Goal: Contribute content: Contribute content

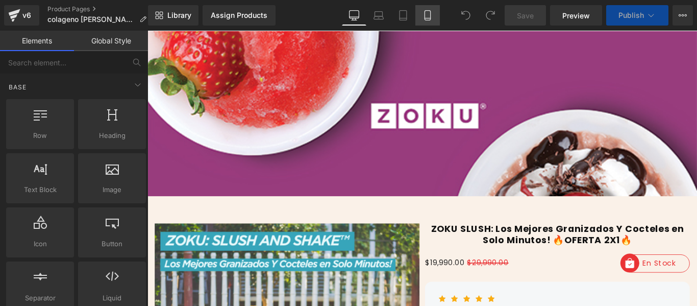
click at [435, 16] on link "Mobile" at bounding box center [427, 15] width 24 height 20
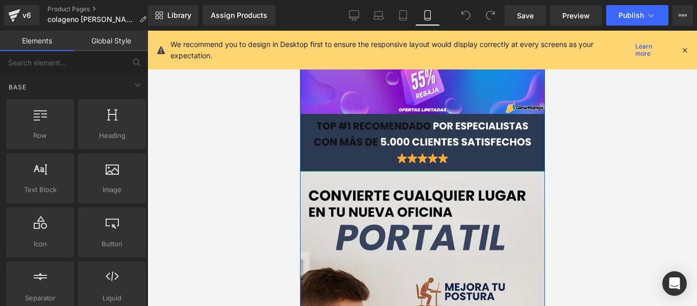
scroll to position [102, 0]
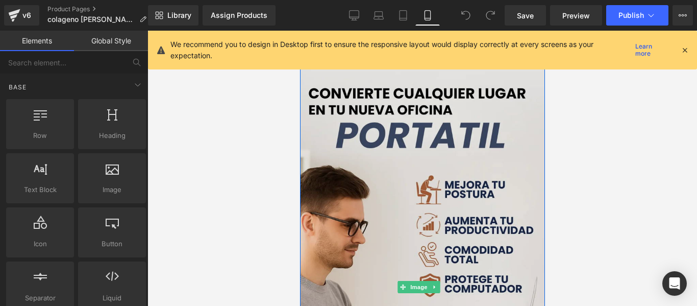
click at [388, 207] on img at bounding box center [421, 286] width 245 height 435
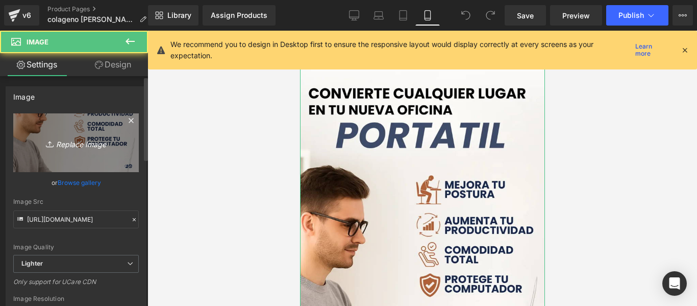
click at [86, 162] on link "Replace Image" at bounding box center [75, 142] width 125 height 59
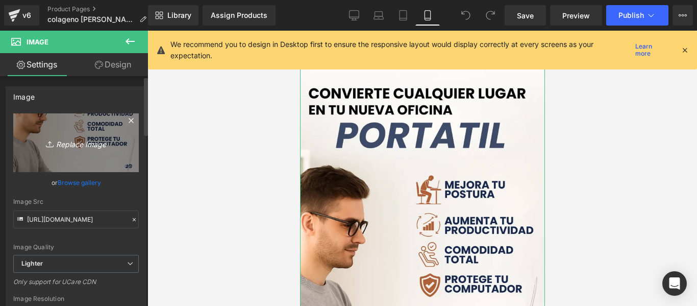
type input "C:\fakepath\ChatGPT_Image_9_sept_2025_12_44_06_a.m._1_768x.webp"
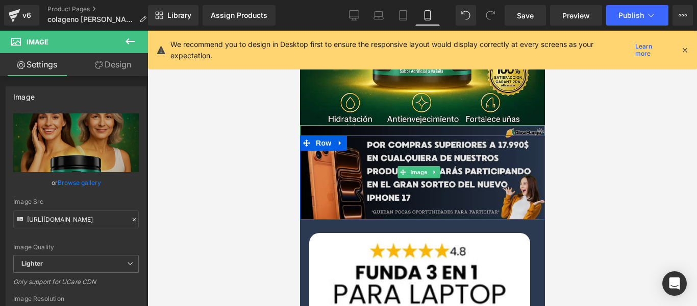
scroll to position [561, 0]
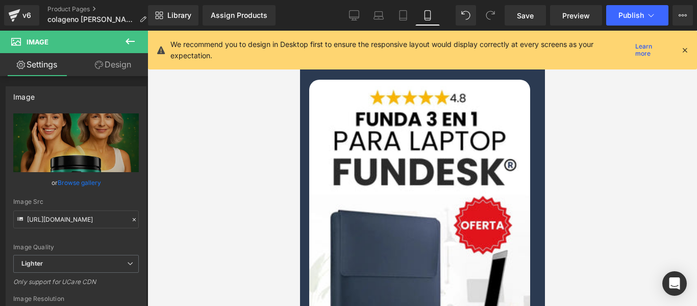
drag, startPoint x: 429, startPoint y: 169, endPoint x: 418, endPoint y: 167, distance: 11.3
click at [429, 169] on img at bounding box center [419, 276] width 221 height 393
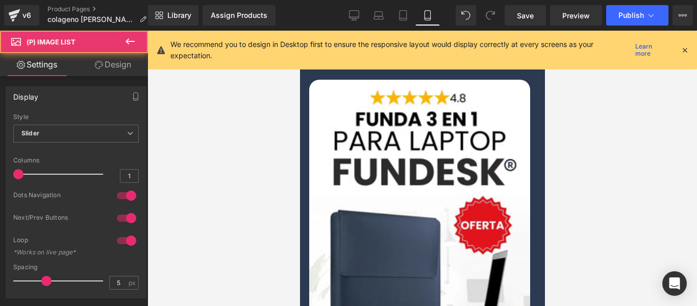
scroll to position [714, 0]
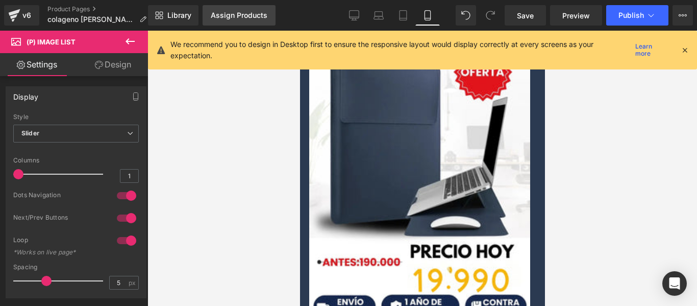
click at [247, 15] on div "Assign Products" at bounding box center [239, 15] width 57 height 8
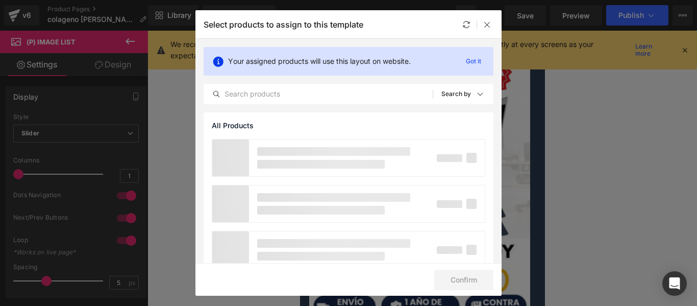
click at [261, 105] on div "Your assigned products will use this layout on website. Got it All Products Sho…" at bounding box center [348, 75] width 306 height 73
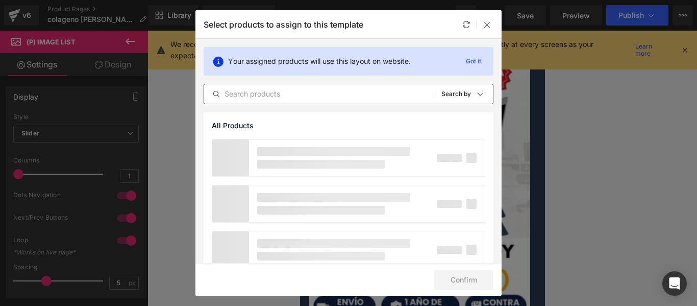
click at [261, 103] on div "All Products Shopify Collections Product Templates Shopify Collections Sort: Se…" at bounding box center [349, 94] width 290 height 20
click at [264, 95] on input "text" at bounding box center [318, 94] width 229 height 12
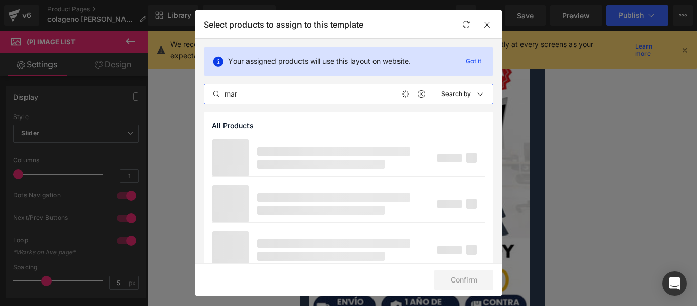
type input "mari"
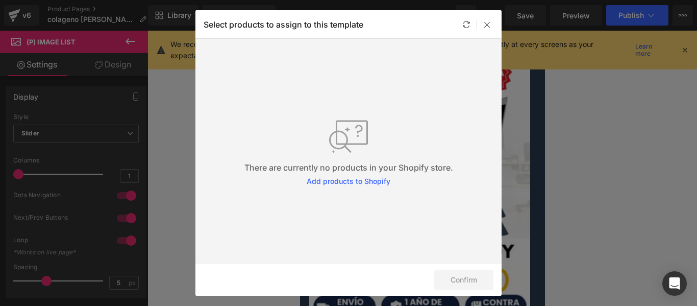
click at [458, 17] on div "Select products to assign to this template" at bounding box center [348, 24] width 306 height 28
click at [470, 22] on div at bounding box center [466, 24] width 12 height 12
click at [485, 25] on icon at bounding box center [487, 24] width 8 height 8
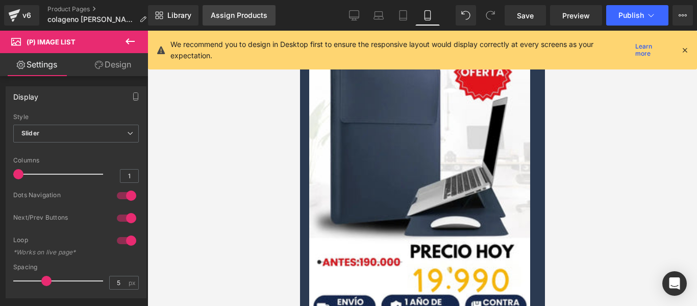
click at [261, 9] on link "Assign Products" at bounding box center [239, 15] width 73 height 20
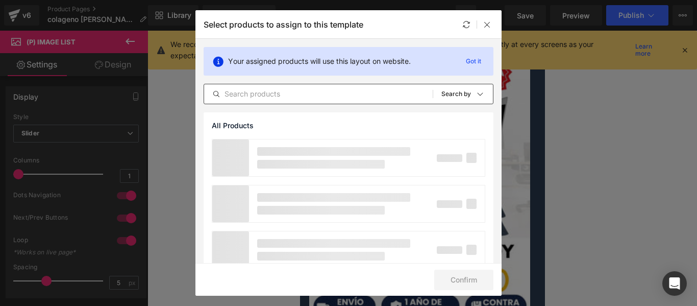
click at [264, 94] on input "text" at bounding box center [318, 94] width 229 height 12
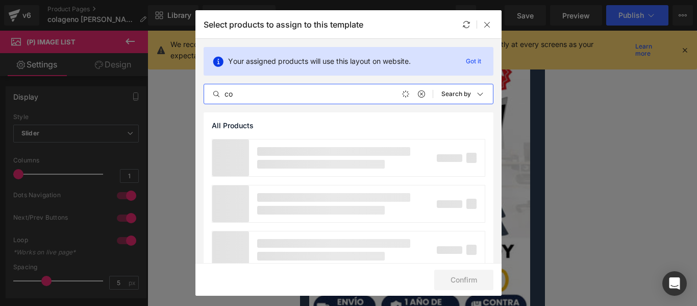
type input "c"
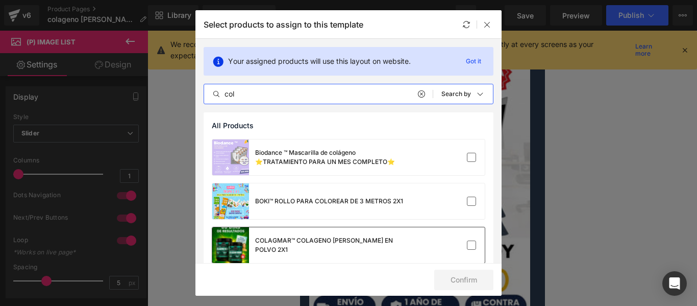
type input "col"
click at [338, 241] on div "COLAGMAR™ COLAGENO [PERSON_NAME] EN POLVO 2X1" at bounding box center [331, 245] width 153 height 18
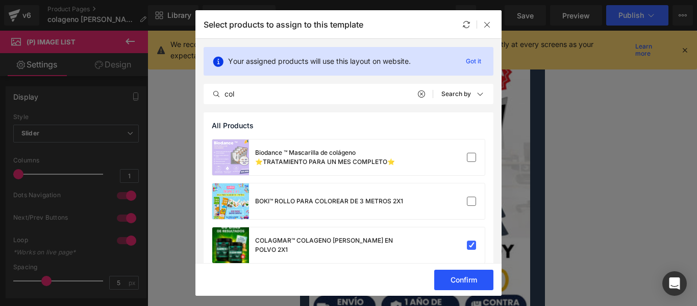
click at [445, 274] on button "Confirm" at bounding box center [463, 279] width 59 height 20
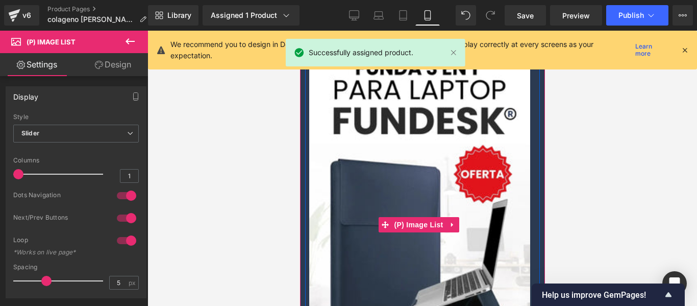
scroll to position [408, 0]
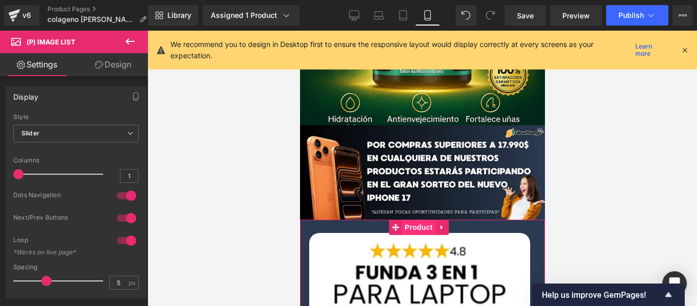
click at [414, 219] on span "Product" at bounding box center [417, 226] width 33 height 15
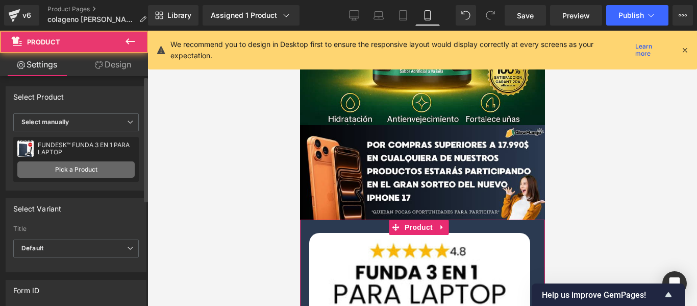
click at [79, 166] on link "Pick a Product" at bounding box center [75, 169] width 117 height 16
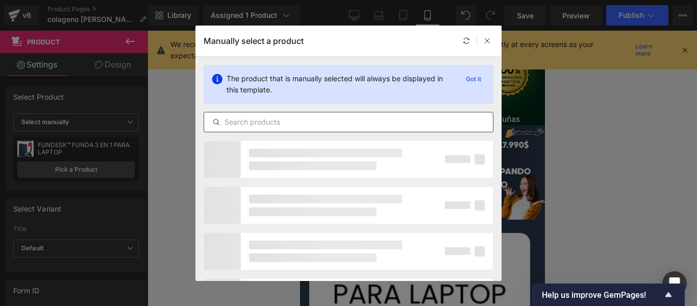
click at [292, 118] on input "text" at bounding box center [348, 122] width 289 height 12
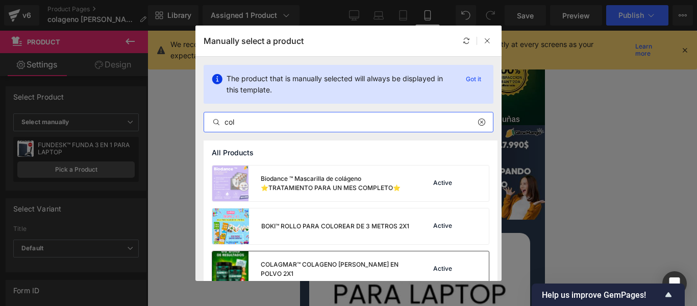
scroll to position [51, 0]
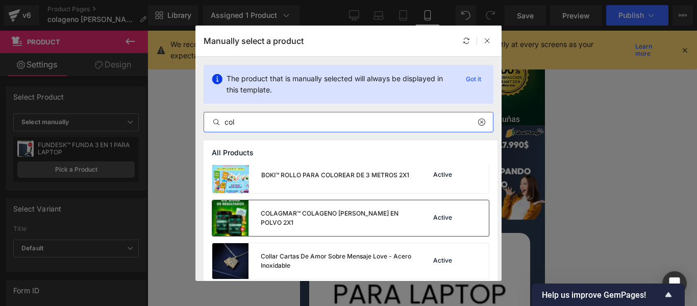
type input "col"
click at [333, 226] on div "COLAGMAR™ COLAGENO [PERSON_NAME] EN POLVO 2X1" at bounding box center [311, 218] width 199 height 36
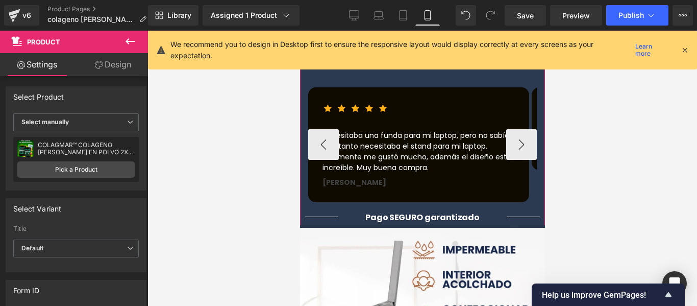
scroll to position [1173, 0]
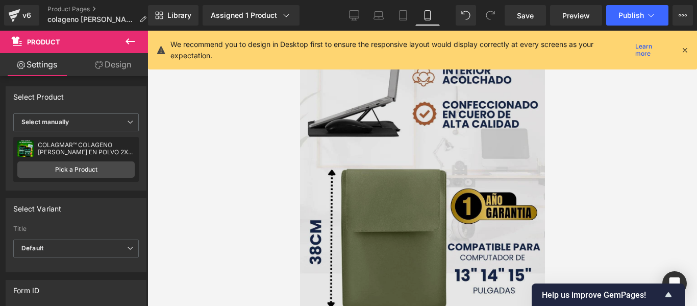
click at [384, 152] on img at bounding box center [421, 240] width 245 height 435
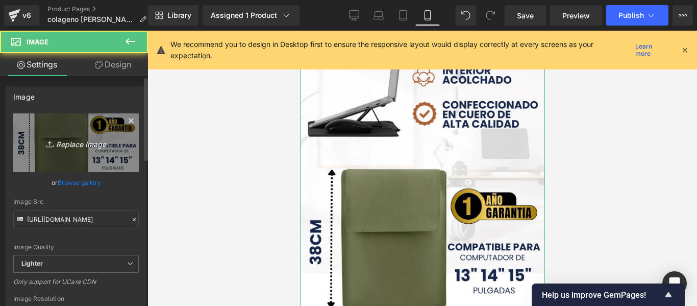
click at [49, 150] on link "Replace Image" at bounding box center [75, 142] width 125 height 59
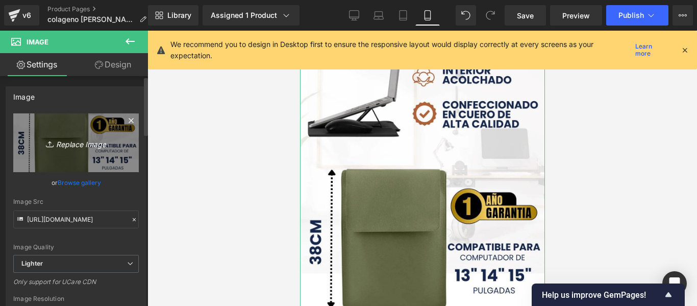
type input "C:\fakepath\ChatGPT_Image_9_sept_2025_12_44_14_a.m._768x.webp"
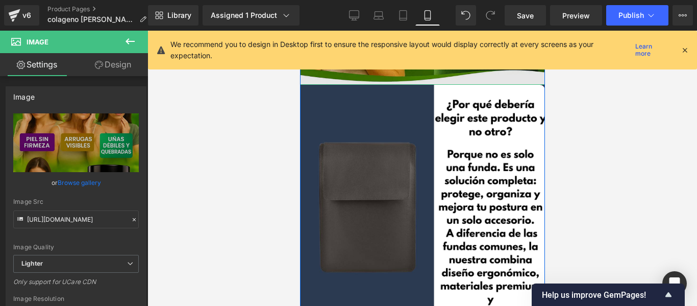
click at [406, 142] on img at bounding box center [421, 207] width 245 height 245
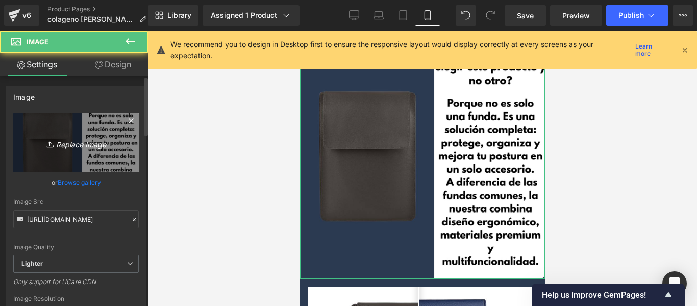
click at [94, 147] on icon "Replace Image" at bounding box center [76, 142] width 82 height 13
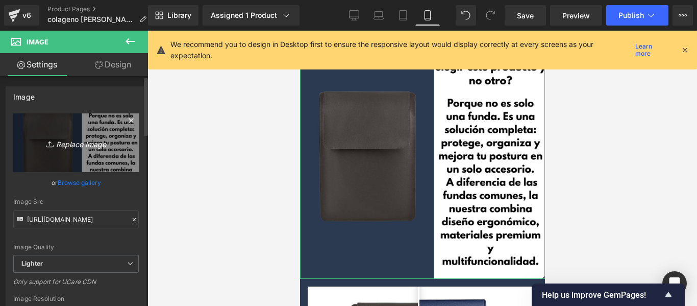
type input "C:\fakepath\ChatGPT_Image_9_sept_2025_12_44_53_a.m._768x.webp"
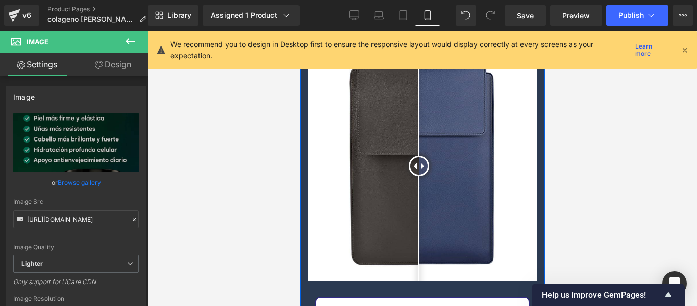
scroll to position [1836, 0]
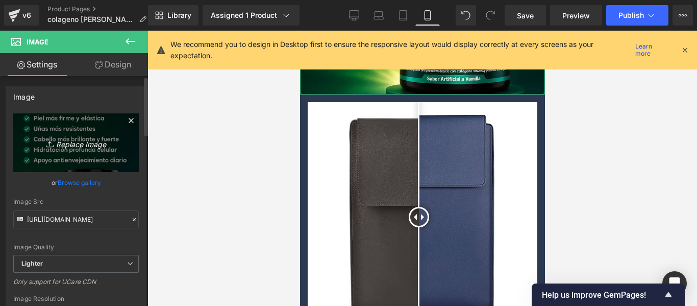
click at [99, 147] on icon "Replace Image" at bounding box center [76, 142] width 82 height 13
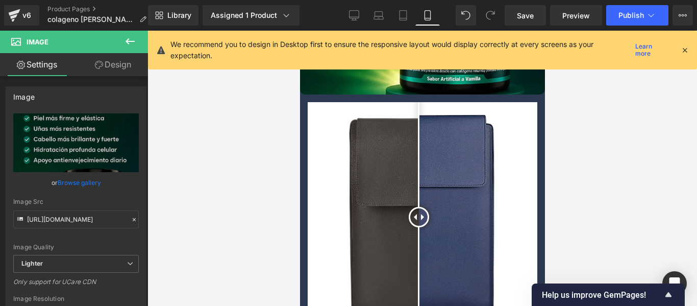
click at [418, 207] on div at bounding box center [418, 217] width 20 height 20
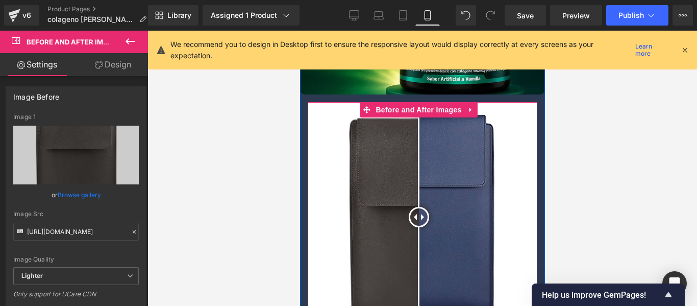
scroll to position [1734, 0]
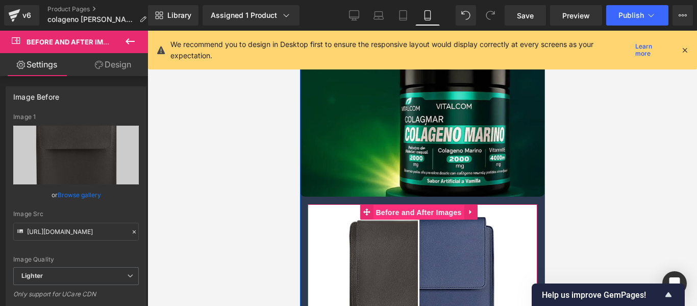
click at [404, 205] on span "Before and After Images" at bounding box center [417, 212] width 91 height 15
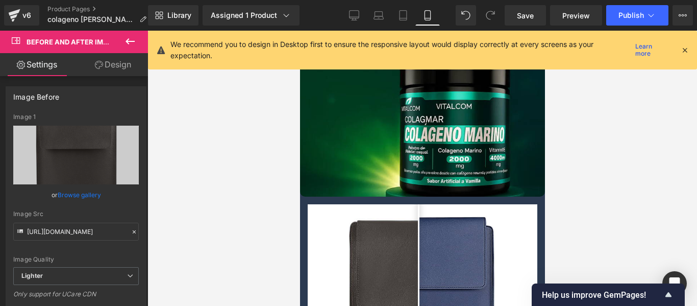
click at [125, 36] on icon at bounding box center [130, 41] width 12 height 12
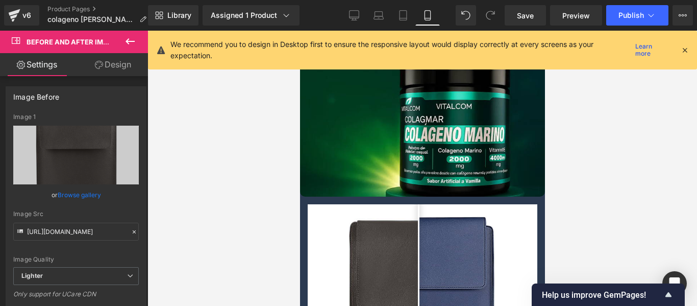
click at [55, 38] on span "Before and After Images" at bounding box center [74, 42] width 95 height 8
click at [119, 36] on button at bounding box center [130, 42] width 36 height 22
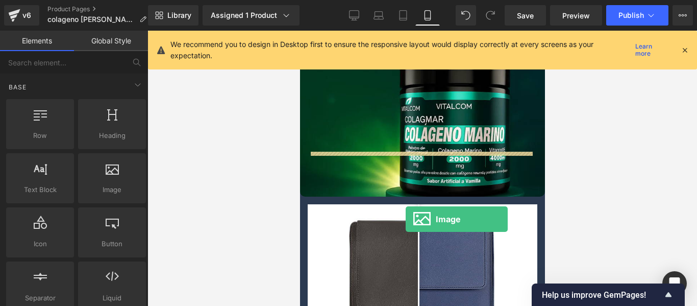
drag, startPoint x: 418, startPoint y: 220, endPoint x: 405, endPoint y: 219, distance: 13.3
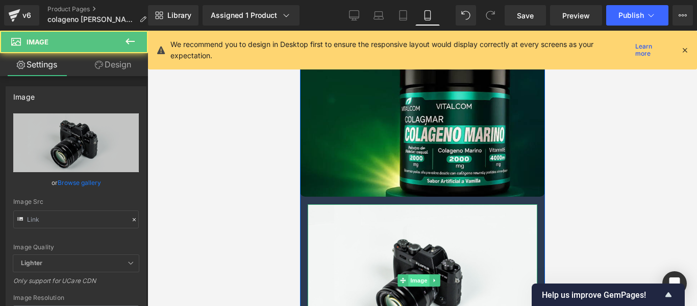
scroll to position [1887, 0]
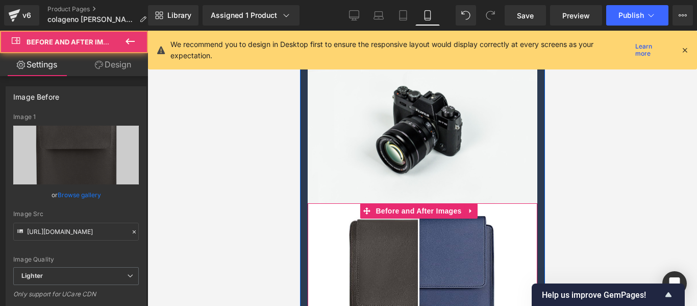
scroll to position [1785, 0]
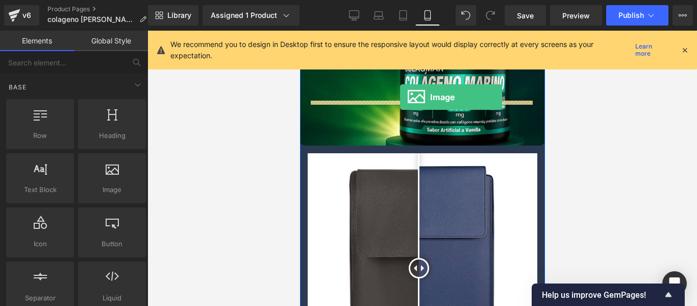
drag, startPoint x: 419, startPoint y: 218, endPoint x: 399, endPoint y: 97, distance: 122.9
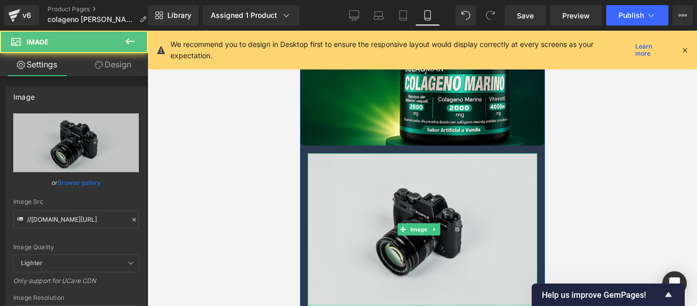
scroll to position [1989, 0]
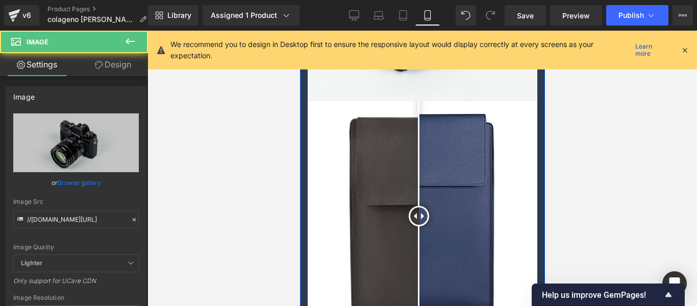
click at [407, 164] on img at bounding box center [422, 216] width 230 height 230
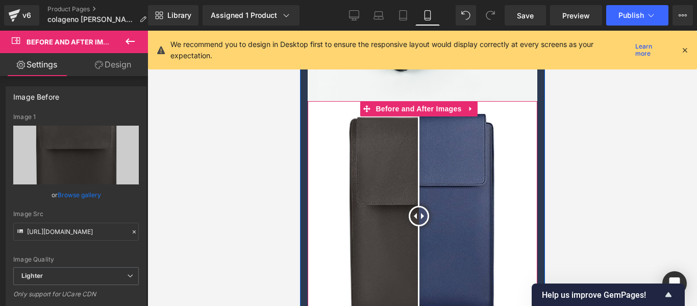
click at [419, 206] on div at bounding box center [418, 216] width 20 height 20
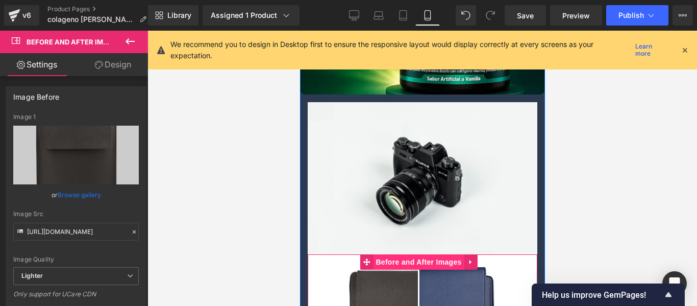
click at [408, 254] on span "Before and After Images" at bounding box center [417, 261] width 91 height 15
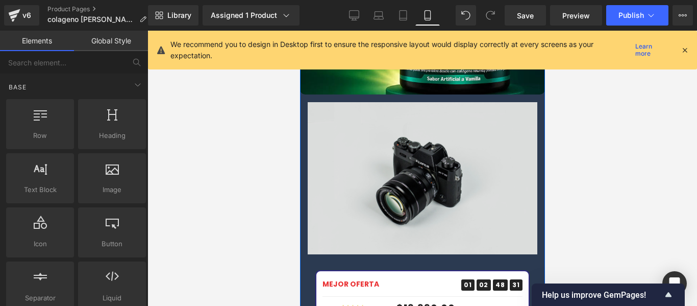
scroll to position [1683, 0]
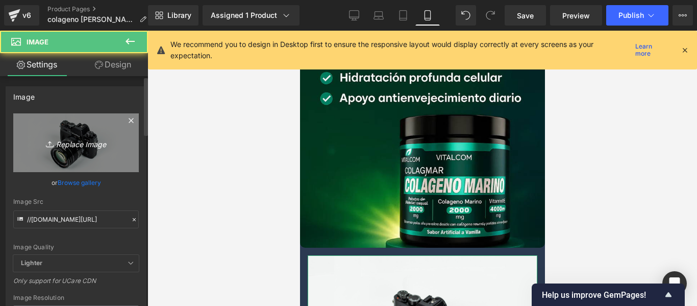
click at [75, 130] on link "Replace Image" at bounding box center [75, 142] width 125 height 59
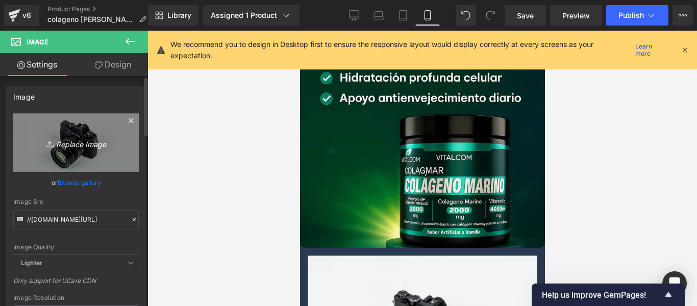
type input "C:\fakepath\jb6xcgggoc8ax16vp8nk_768x.webp"
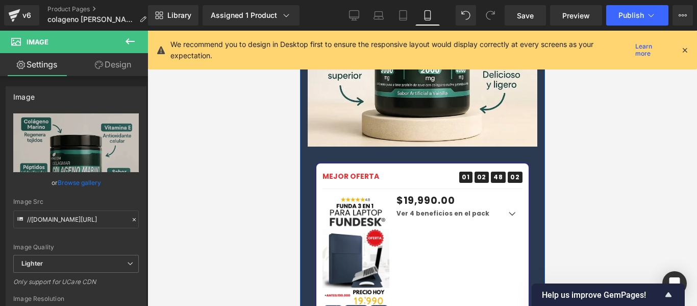
scroll to position [2347, 0]
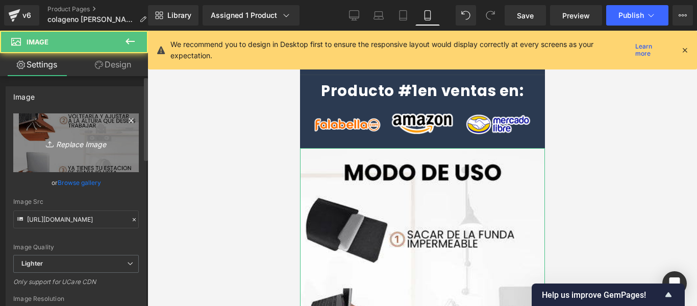
click at [76, 140] on icon "Replace Image" at bounding box center [76, 142] width 82 height 13
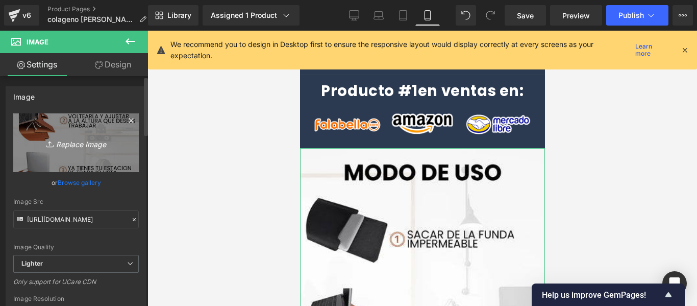
type input "C:\fakepath\gempages_502382392242078688-0ec990ad-0f75-4b4f-9df2-2ab9dc45dcde.we…"
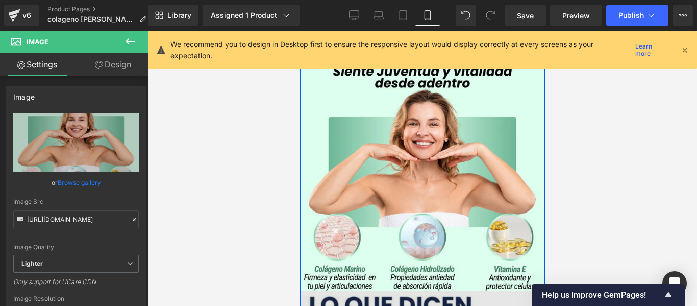
scroll to position [2551, 0]
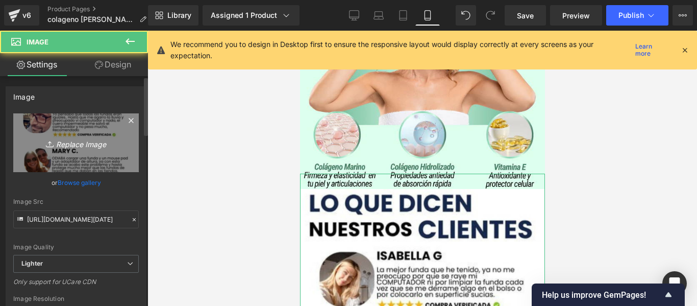
click at [71, 152] on link "Replace Image" at bounding box center [75, 142] width 125 height 59
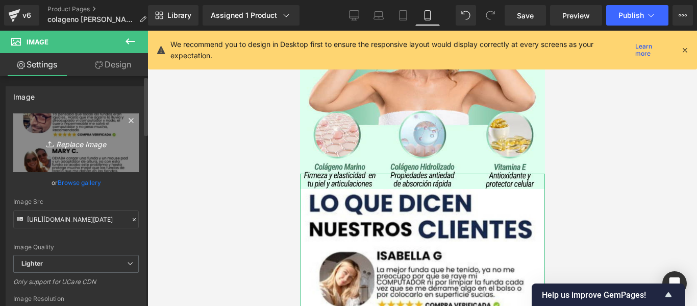
type input "C:\fakepath\gempages_502382392242078688-88c24032-08f5-47f7-ba35-2bee74d37c81.we…"
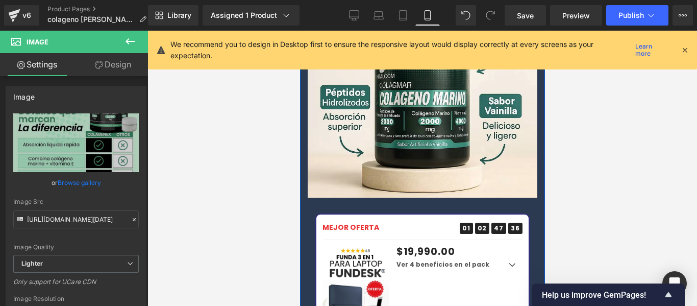
scroll to position [1785, 0]
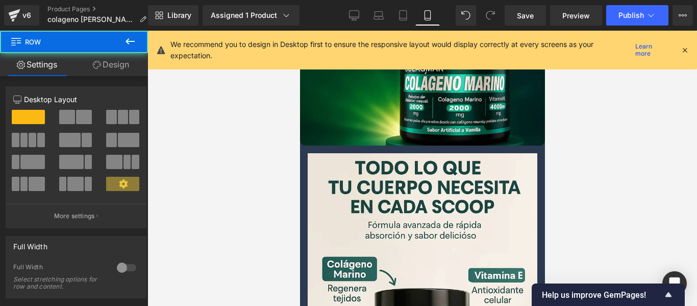
click at [106, 70] on link "Design" at bounding box center [111, 64] width 74 height 23
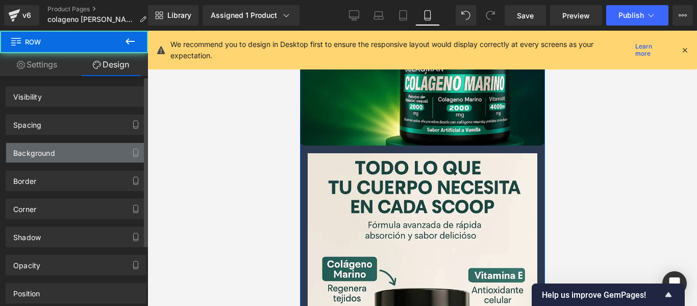
click at [53, 147] on div "Background" at bounding box center [34, 150] width 42 height 14
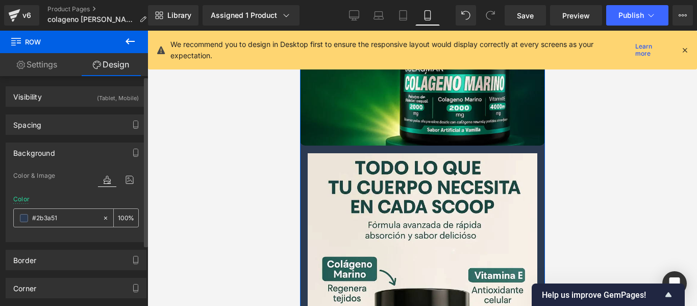
click at [74, 221] on input "text" at bounding box center [64, 217] width 65 height 11
paste input "#245d56"
type input "#245d56"
drag, startPoint x: 78, startPoint y: 214, endPoint x: 26, endPoint y: 210, distance: 52.2
click at [26, 210] on div "#245d56" at bounding box center [58, 218] width 88 height 18
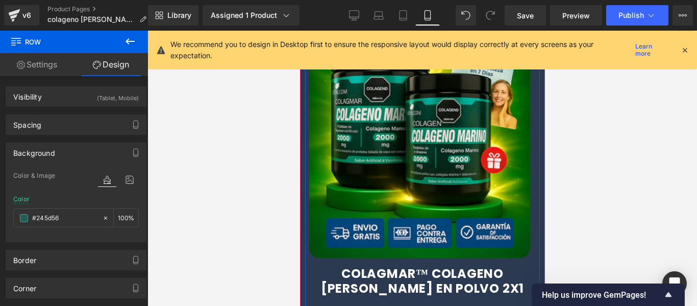
scroll to position [510, 0]
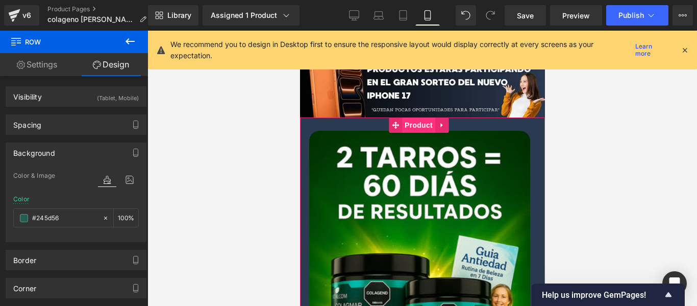
click at [411, 117] on span "Product" at bounding box center [417, 124] width 33 height 15
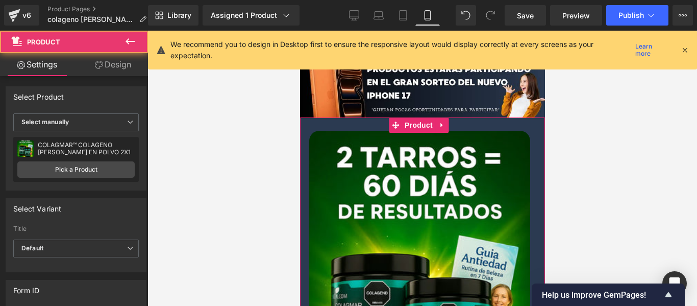
click at [125, 75] on link "Design" at bounding box center [113, 64] width 74 height 23
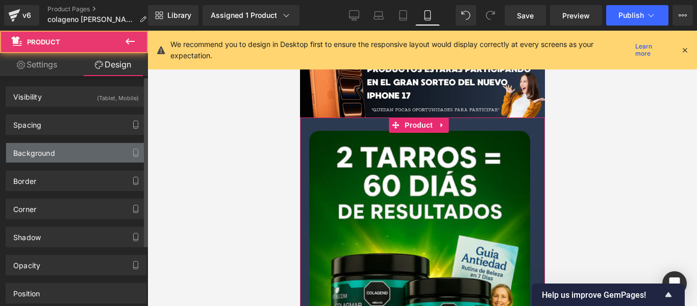
click at [53, 152] on div "Background" at bounding box center [34, 150] width 42 height 14
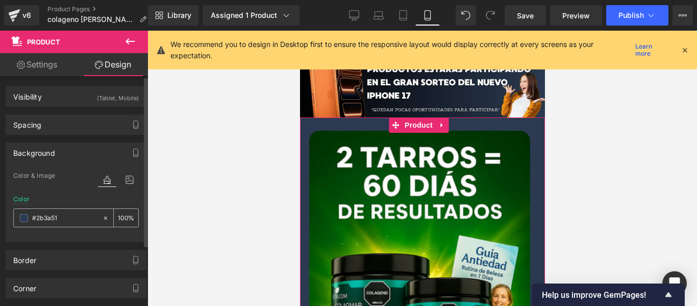
click at [60, 219] on input "text" at bounding box center [64, 217] width 65 height 11
paste input "45d56"
type input "#245d56"
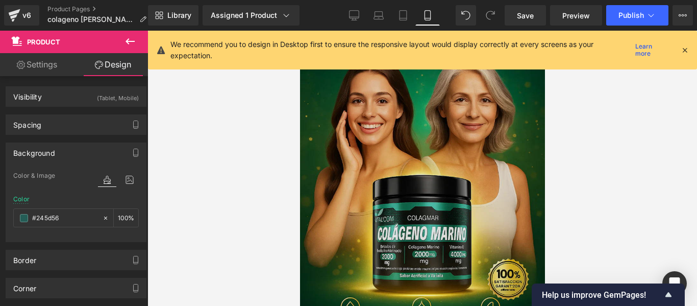
scroll to position [0, 0]
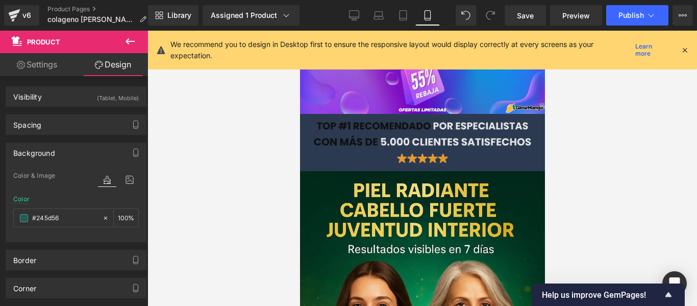
click at [332, 152] on img at bounding box center [422, 142] width 230 height 47
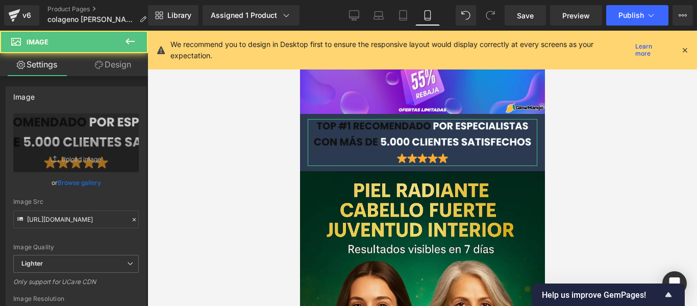
click at [110, 69] on link "Design" at bounding box center [113, 64] width 74 height 23
click at [0, 0] on div "Background" at bounding box center [0, 0] width 0 height 0
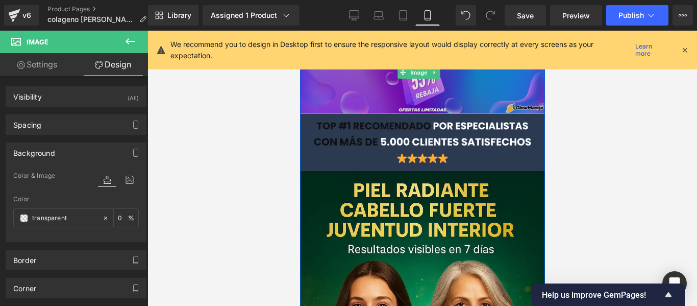
click at [319, 84] on img at bounding box center [422, 72] width 250 height 83
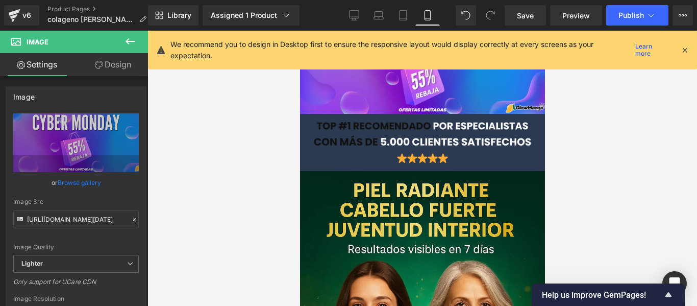
click at [684, 50] on icon at bounding box center [684, 49] width 9 height 9
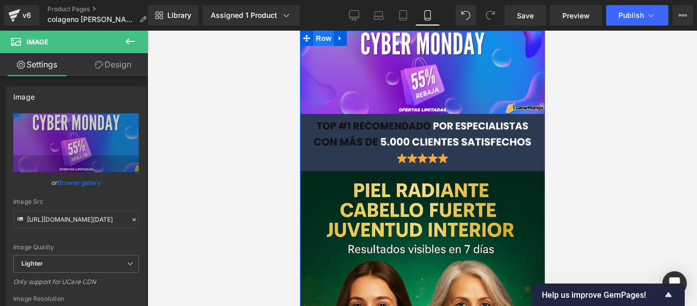
click at [318, 39] on span "Row" at bounding box center [323, 38] width 20 height 15
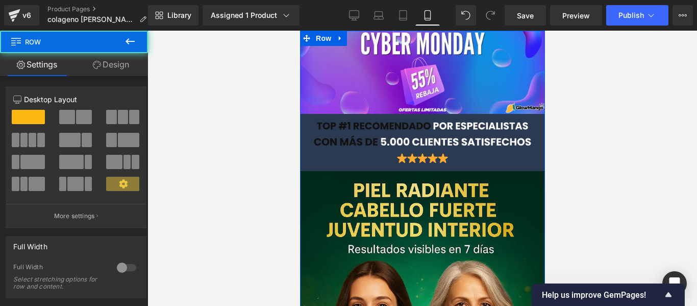
click at [130, 63] on link "Design" at bounding box center [111, 64] width 74 height 23
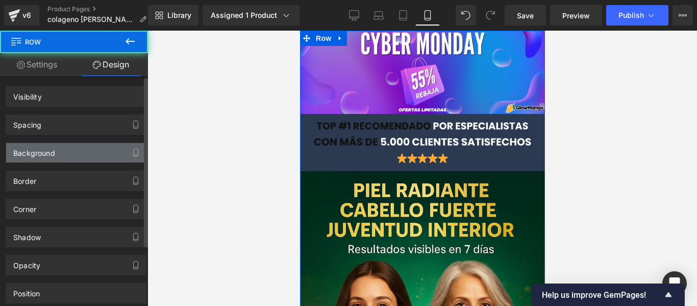
click at [37, 154] on div "Background" at bounding box center [34, 150] width 42 height 14
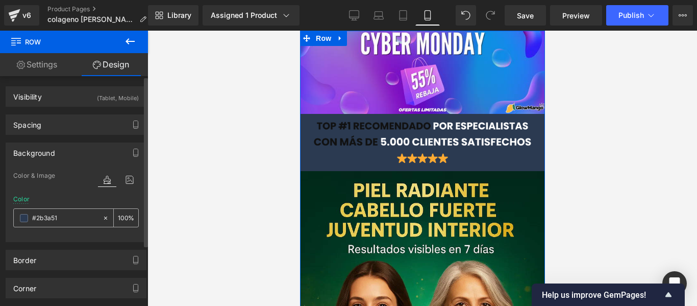
click at [66, 208] on div "%" at bounding box center [75, 217] width 125 height 19
click at [63, 214] on input "text" at bounding box center [64, 217] width 65 height 11
paste input "45d56"
type input "#245d56"
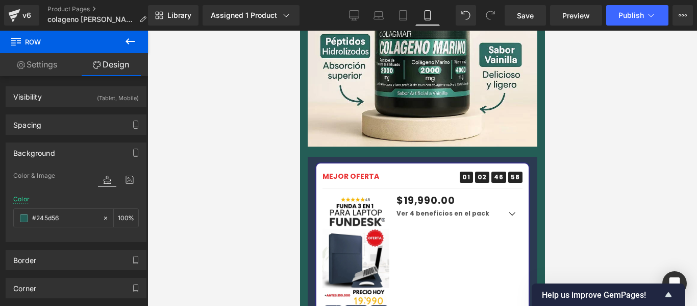
scroll to position [2245, 0]
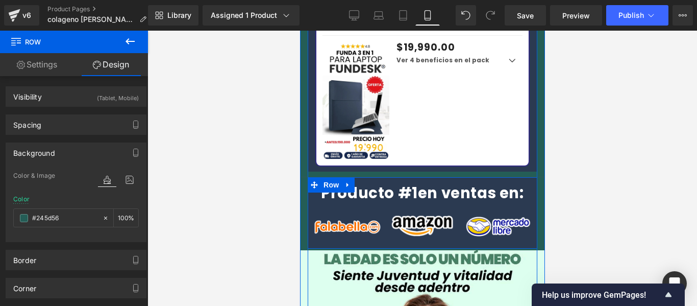
click at [332, 177] on span "Row" at bounding box center [330, 184] width 20 height 15
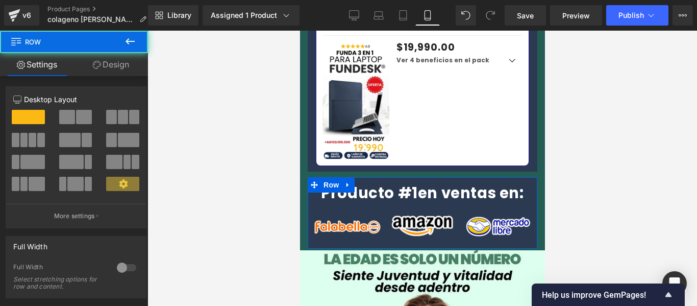
click at [112, 66] on link "Design" at bounding box center [111, 64] width 74 height 23
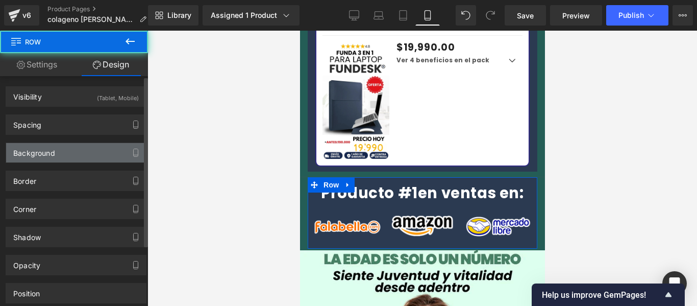
click at [69, 153] on div "Background" at bounding box center [76, 152] width 140 height 19
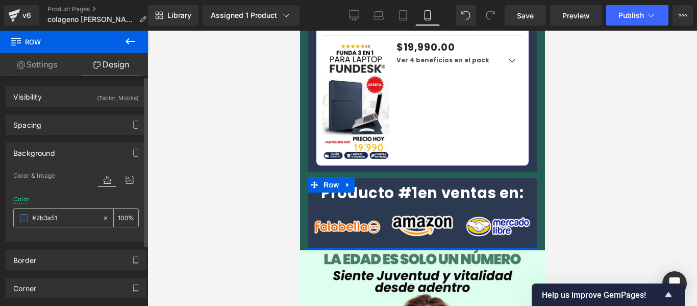
click at [69, 219] on input "text" at bounding box center [64, 217] width 65 height 11
paste input "45d56"
type input "#245d56"
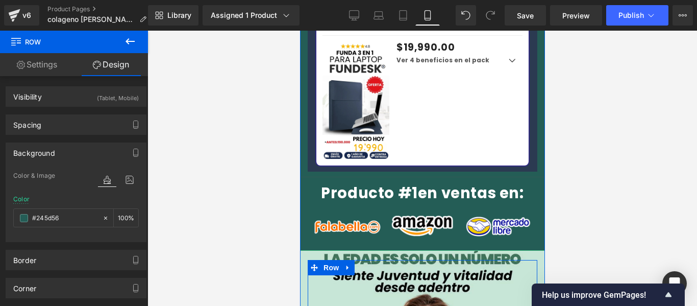
scroll to position [2040, 0]
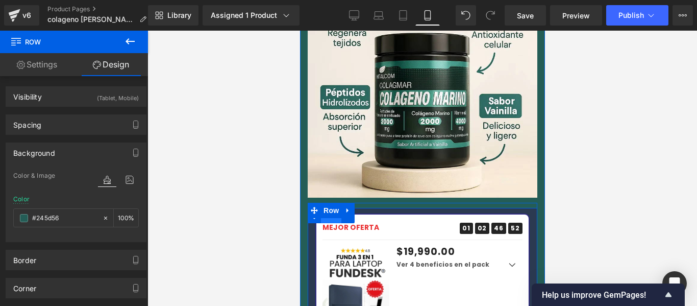
click at [332, 208] on span "Row" at bounding box center [330, 215] width 20 height 15
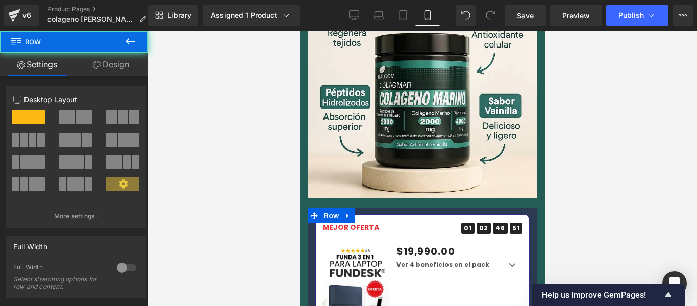
click at [125, 72] on link "Design" at bounding box center [111, 64] width 74 height 23
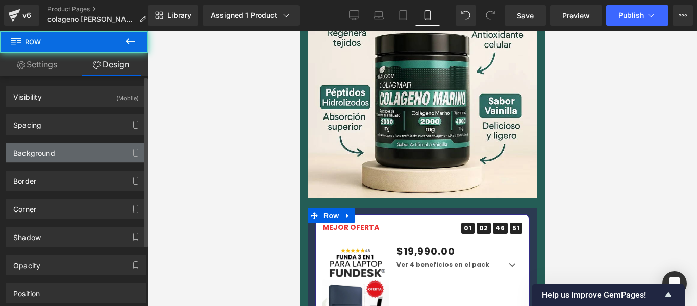
click at [36, 152] on div "Background" at bounding box center [34, 150] width 42 height 14
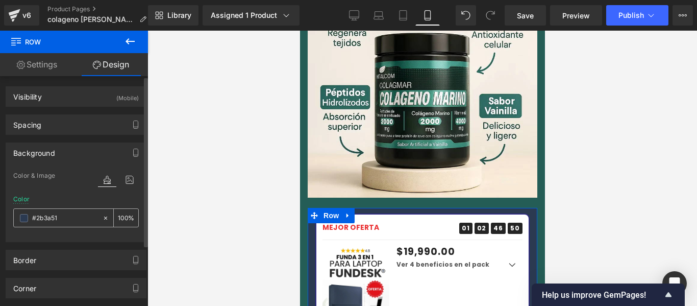
click at [60, 212] on input "text" at bounding box center [64, 217] width 65 height 11
paste input "45d56"
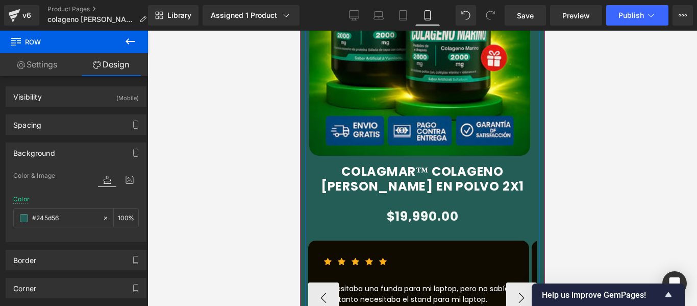
scroll to position [867, 0]
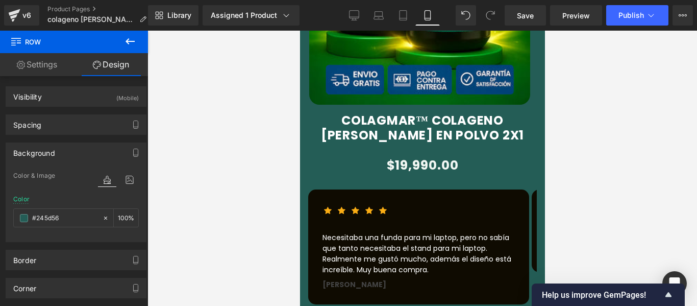
type input "#245d56"
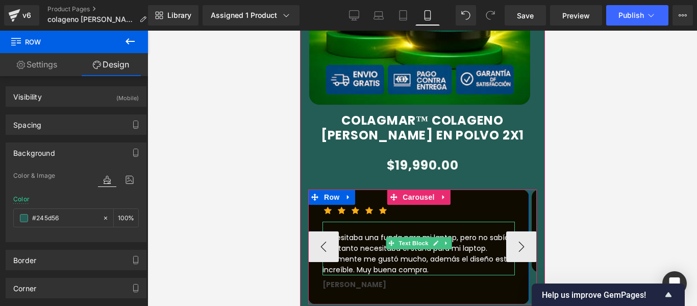
click at [478, 239] on p "Necesitaba una funda para mi laptop, pero no sabía que tanto necesitaba el stan…" at bounding box center [418, 253] width 192 height 43
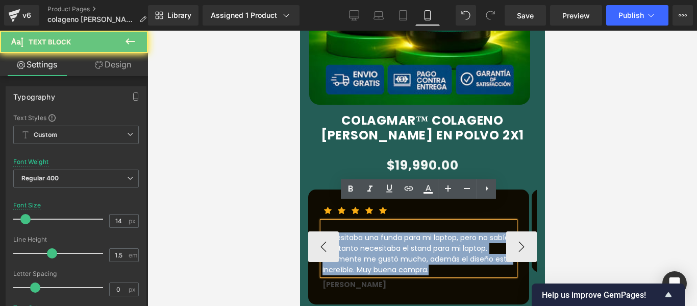
click at [478, 239] on p "Necesitaba una funda para mi laptop, pero no sabía que tanto necesitaba el stan…" at bounding box center [418, 253] width 192 height 43
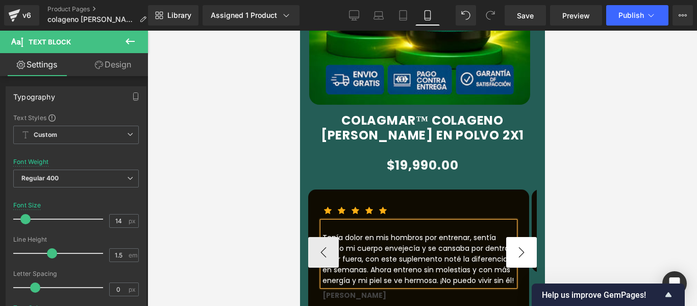
click at [520, 237] on button "›" at bounding box center [521, 252] width 31 height 31
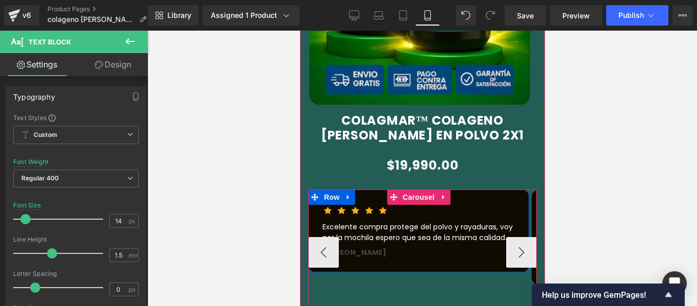
click at [442, 223] on div "Excelente compra protege del polvo y rayaduras, voy por la mochila espero que s…" at bounding box center [418, 231] width 192 height 21
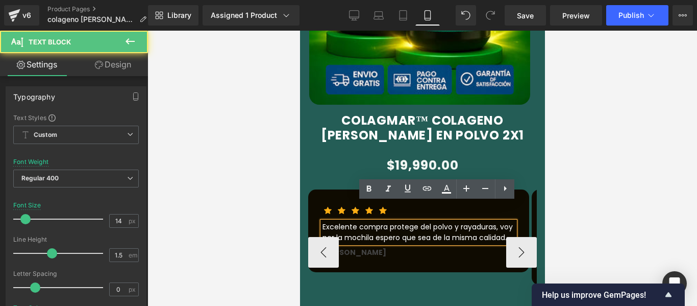
click at [442, 223] on div "Excelente compra protege del polvo y rayaduras, voy por la mochila espero que s…" at bounding box center [418, 231] width 192 height 21
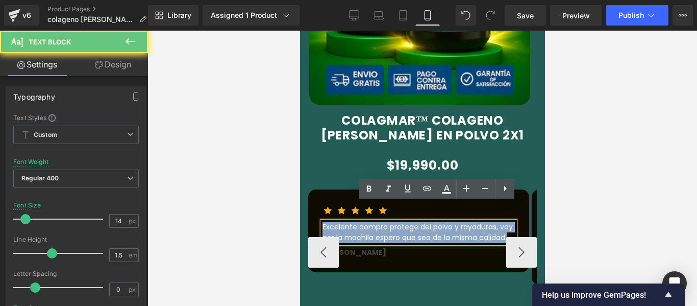
click at [442, 223] on p "Excelente compra protege del polvo y rayaduras, voy por la mochila espero que s…" at bounding box center [418, 231] width 192 height 21
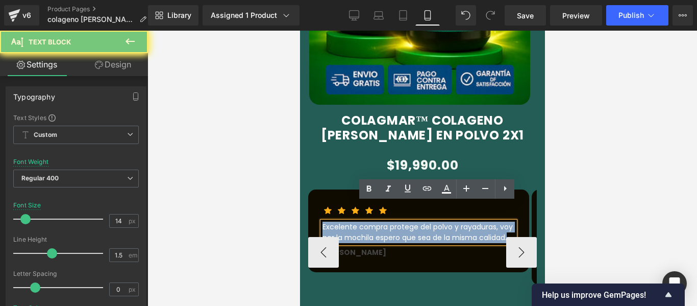
paste div
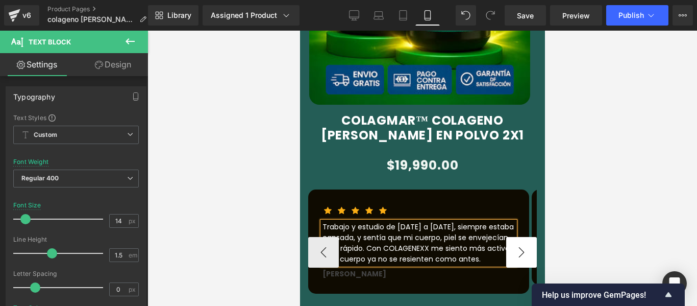
click at [514, 237] on button "›" at bounding box center [521, 252] width 31 height 31
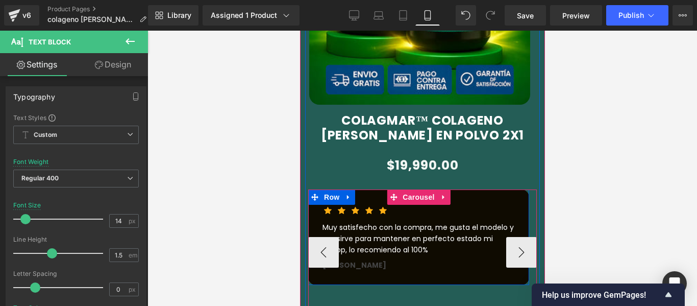
click at [444, 221] on div "Muy satisfecho con la compra, me gusta el modelo y me sirve para mantener en pe…" at bounding box center [418, 238] width 192 height 34
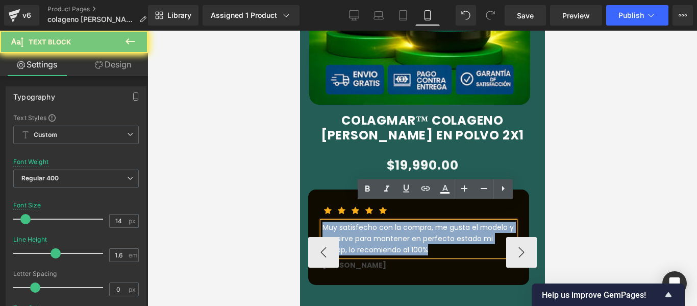
click at [444, 221] on div "Muy satisfecho con la compra, me gusta el modelo y me sirve para mantener en pe…" at bounding box center [418, 238] width 192 height 34
paste div
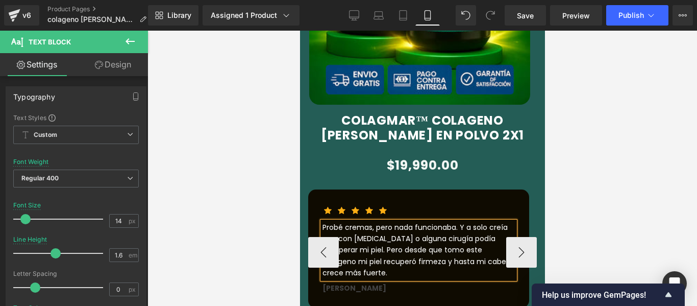
click at [333, 189] on div "Icon Icon Icon Icon Icon Icon List Hoz Probé cremas, pero nada funcionaba. Y a …" at bounding box center [418, 248] width 221 height 118
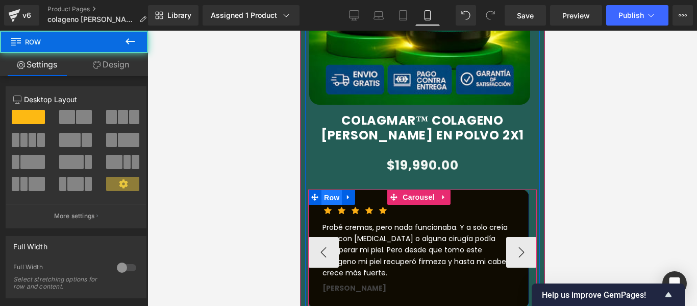
click at [328, 190] on span "Row" at bounding box center [331, 197] width 20 height 15
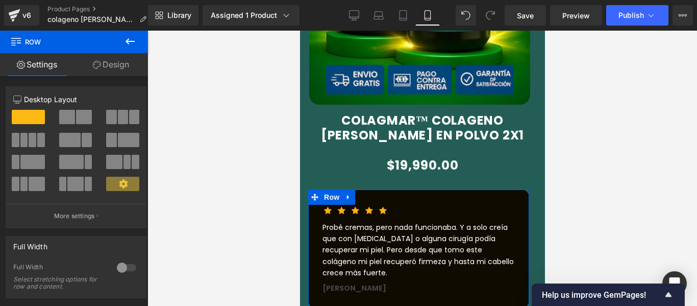
click at [123, 62] on link "Design" at bounding box center [111, 64] width 74 height 23
click at [0, 0] on div "Background" at bounding box center [0, 0] width 0 height 0
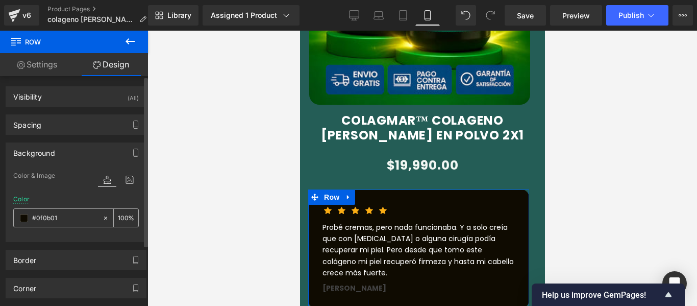
click at [19, 217] on div at bounding box center [58, 218] width 88 height 18
click at [21, 217] on span at bounding box center [24, 218] width 8 height 8
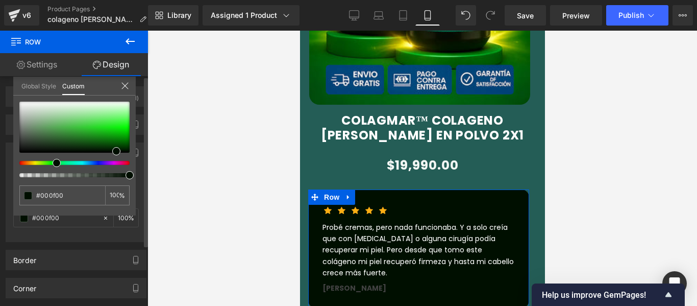
drag, startPoint x: 35, startPoint y: 161, endPoint x: 55, endPoint y: 162, distance: 20.5
click at [55, 162] on span at bounding box center [57, 163] width 8 height 8
drag, startPoint x: 115, startPoint y: 148, endPoint x: 102, endPoint y: 147, distance: 13.3
click at [102, 147] on span at bounding box center [103, 150] width 8 height 8
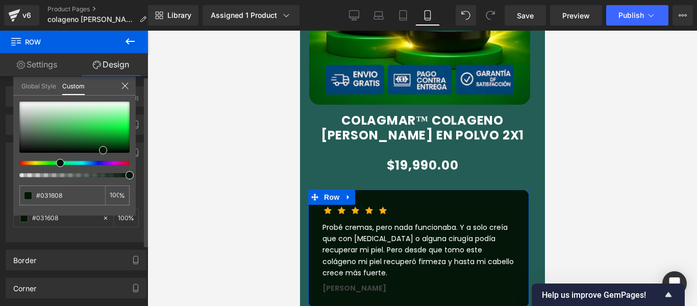
click at [58, 162] on span at bounding box center [60, 163] width 8 height 8
drag, startPoint x: 69, startPoint y: 195, endPoint x: 33, endPoint y: 197, distance: 36.3
click at [33, 197] on div "#0f0b01" at bounding box center [62, 195] width 86 height 20
type input "#031608"
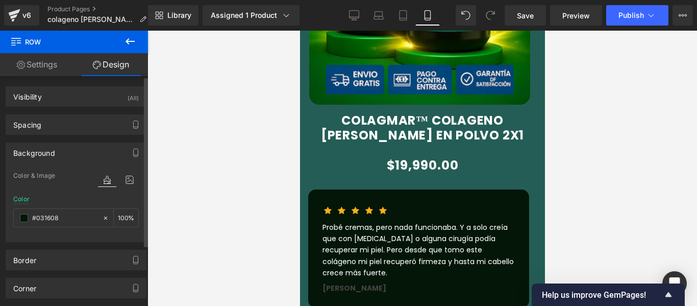
click at [165, 220] on div at bounding box center [421, 168] width 549 height 275
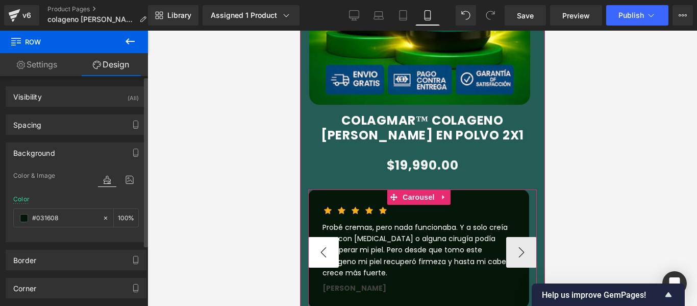
click at [315, 237] on button "‹" at bounding box center [323, 252] width 31 height 31
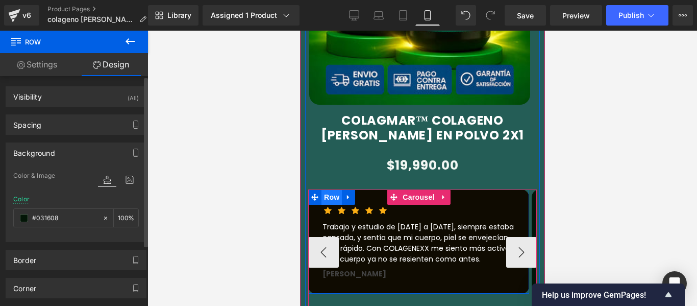
click at [334, 189] on span "Row" at bounding box center [331, 196] width 20 height 15
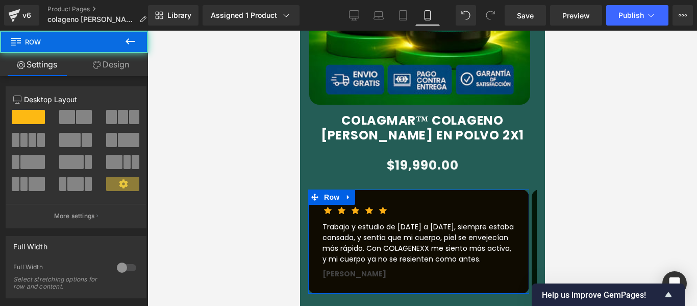
click at [123, 75] on link "Design" at bounding box center [111, 64] width 74 height 23
click at [123, 71] on link "Design" at bounding box center [111, 64] width 74 height 23
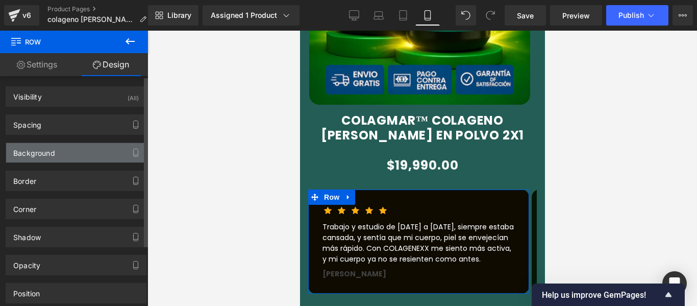
click at [48, 154] on div "Background" at bounding box center [34, 150] width 42 height 14
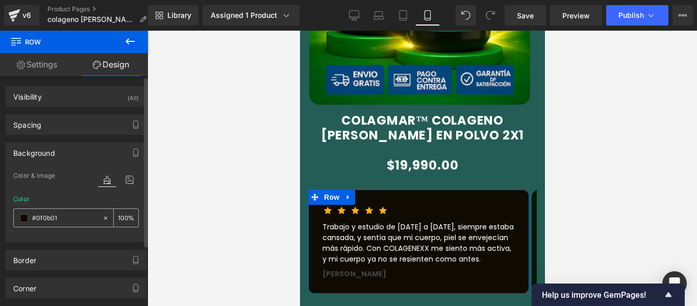
click at [79, 218] on input "text" at bounding box center [64, 217] width 65 height 11
paste input "31608"
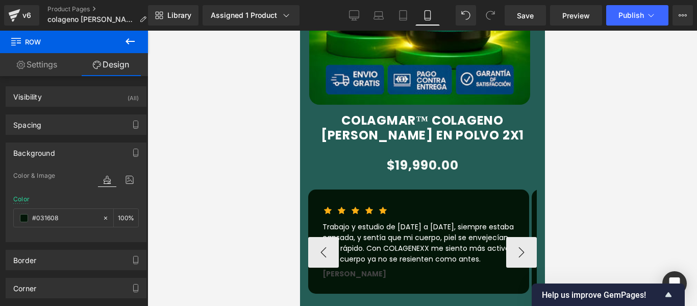
type input "#031608"
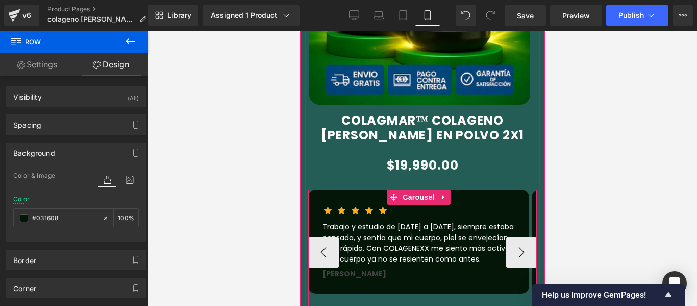
click at [317, 237] on button "‹" at bounding box center [323, 252] width 31 height 31
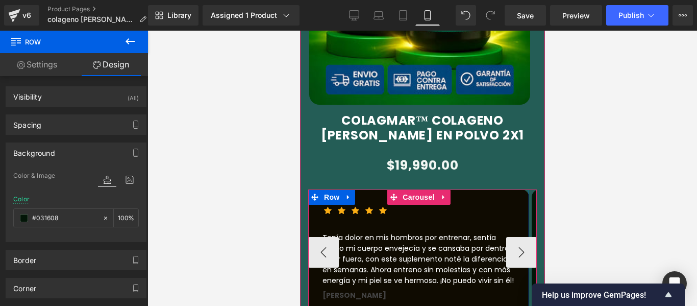
click at [299, 31] on div at bounding box center [299, 31] width 0 height 0
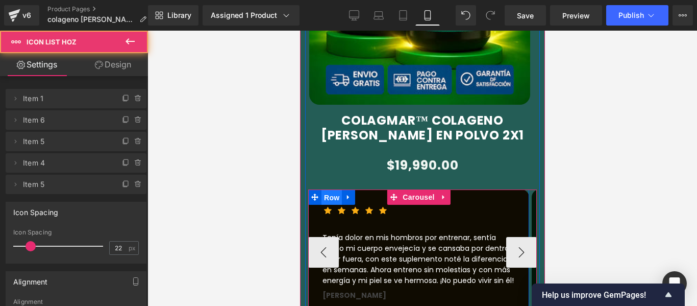
click at [331, 190] on span "Row" at bounding box center [331, 197] width 20 height 15
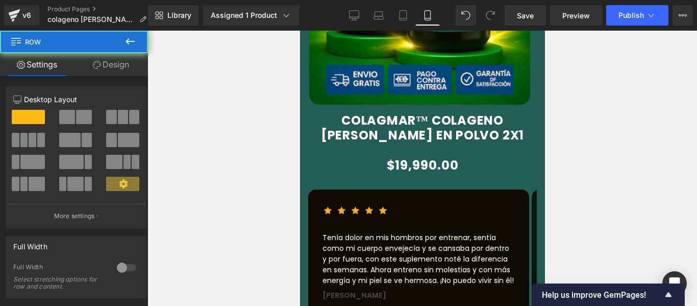
click at [133, 67] on link "Design" at bounding box center [111, 64] width 74 height 23
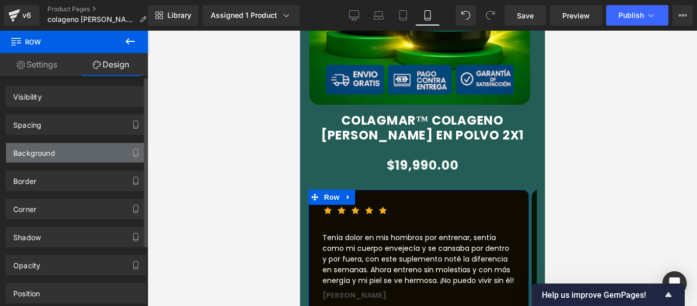
click at [42, 147] on div "Background" at bounding box center [34, 150] width 42 height 14
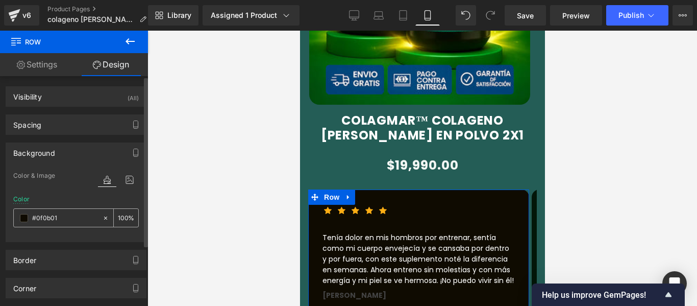
click at [69, 217] on input "text" at bounding box center [64, 217] width 65 height 11
paste input "31608"
type input "#031608"
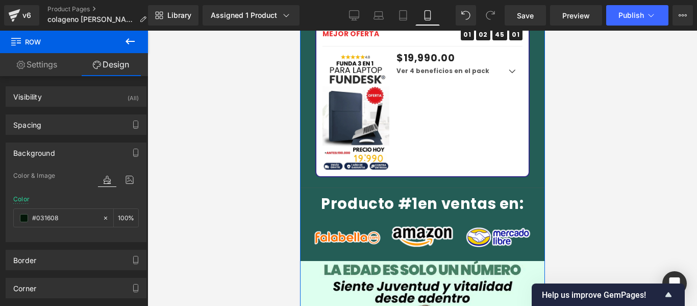
scroll to position [2040, 0]
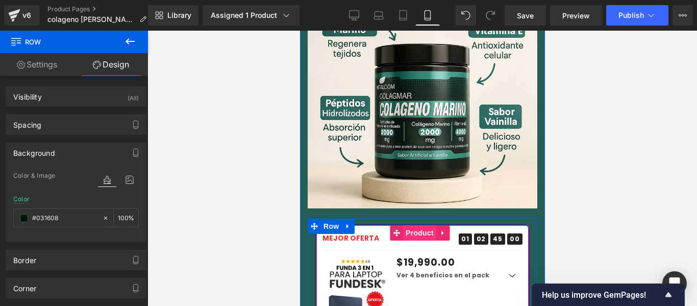
click at [424, 225] on span "Product" at bounding box center [418, 232] width 33 height 15
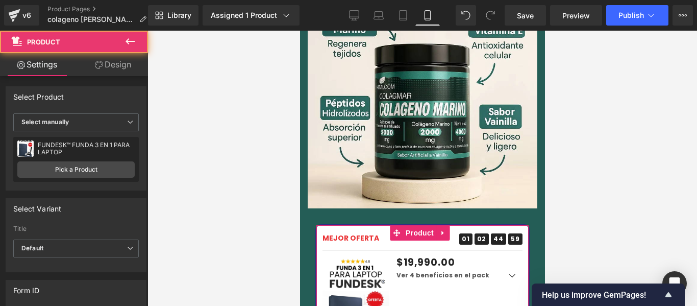
click at [135, 70] on link "Design" at bounding box center [113, 64] width 74 height 23
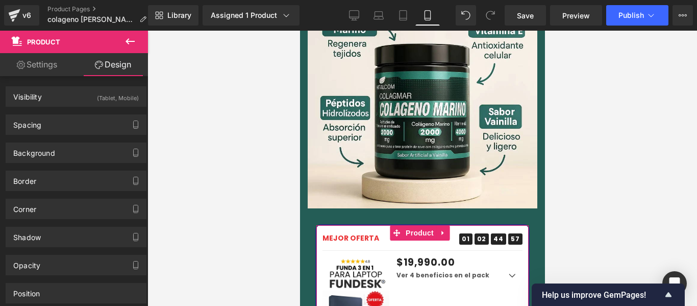
click at [36, 67] on link "Settings" at bounding box center [37, 64] width 74 height 23
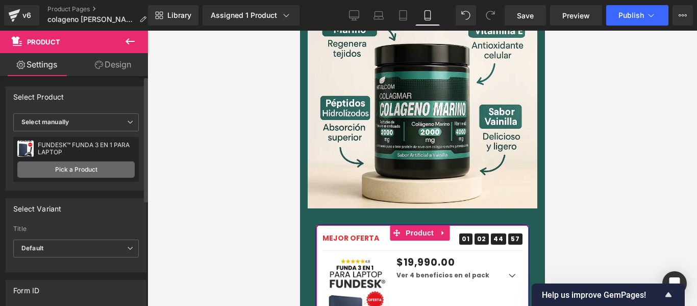
click at [79, 172] on link "Pick a Product" at bounding box center [75, 169] width 117 height 16
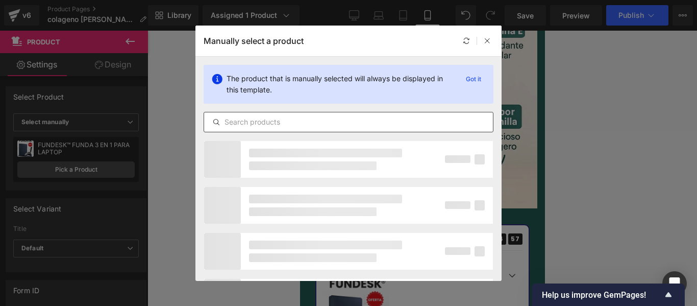
click at [287, 120] on input "text" at bounding box center [348, 122] width 289 height 12
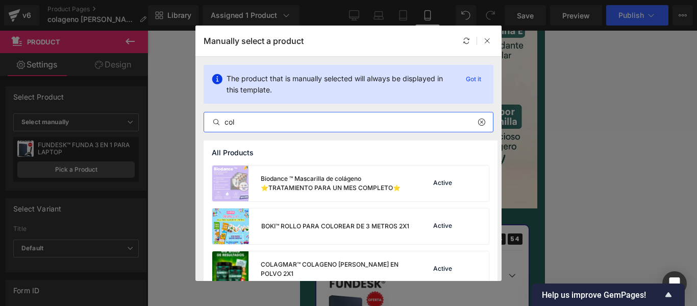
type input "col"
click at [343, 266] on div "Rendering Content" at bounding box center [348, 265] width 63 height 11
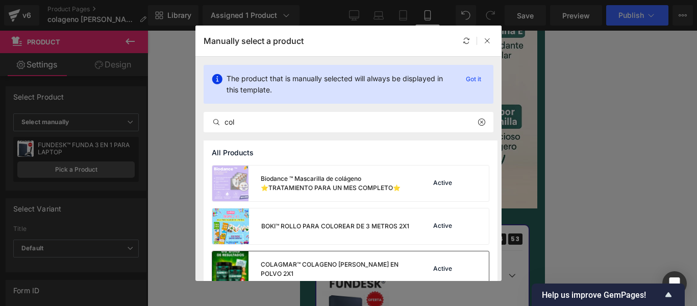
click at [444, 264] on div "Active" at bounding box center [446, 269] width 69 height 14
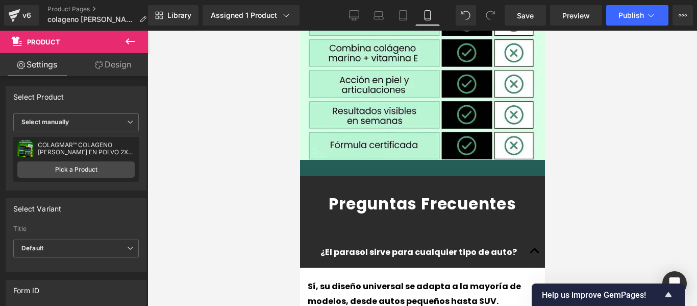
scroll to position [3061, 0]
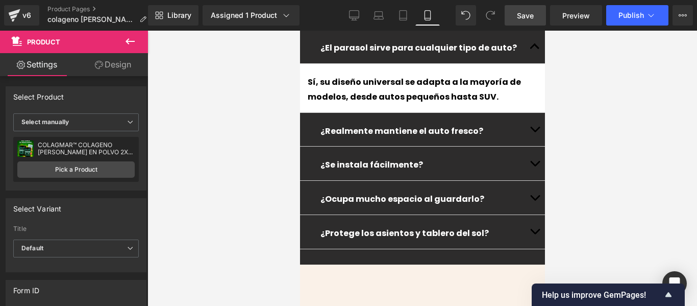
click at [519, 13] on span "Save" at bounding box center [525, 15] width 17 height 11
click at [619, 15] on span "Publish" at bounding box center [631, 15] width 26 height 8
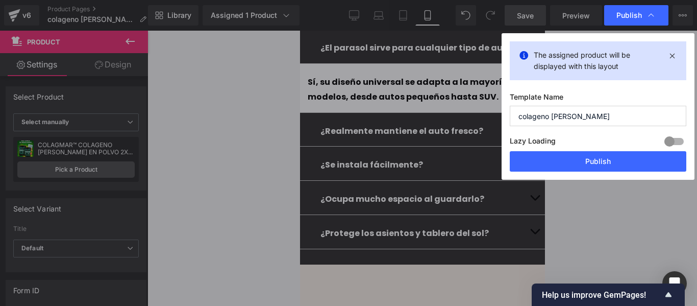
click at [576, 172] on div "The assigned product will be displayed with this layout Template Name [PERSON_N…" at bounding box center [597, 106] width 193 height 146
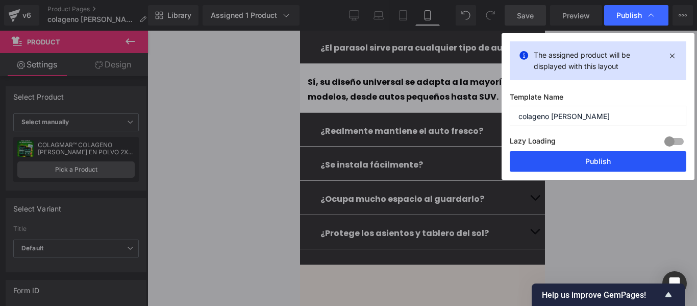
click at [577, 166] on button "Publish" at bounding box center [598, 161] width 177 height 20
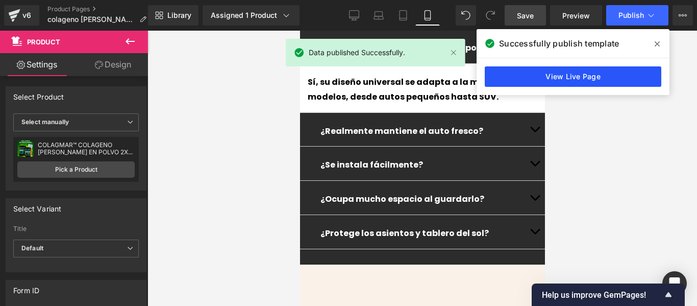
click at [556, 67] on link "View Live Page" at bounding box center [573, 76] width 177 height 20
